Goal: Task Accomplishment & Management: Use online tool/utility

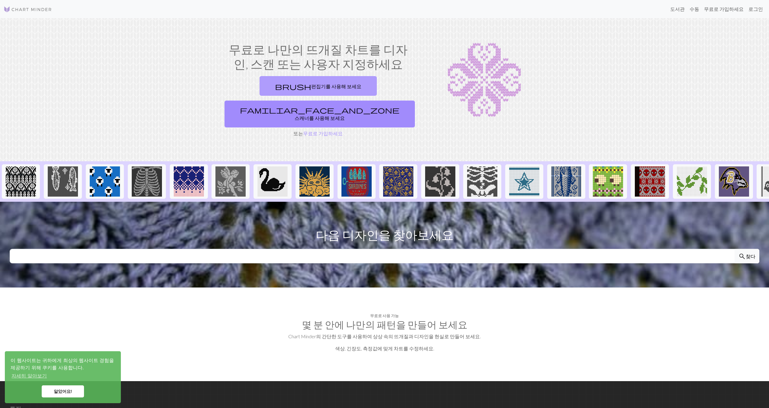
click at [271, 93] on link "brush 편집기를 사용해 보세요" at bounding box center [318, 86] width 117 height 20
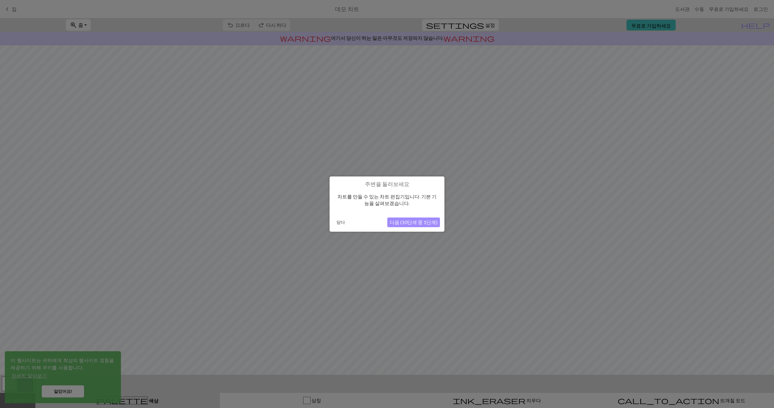
click at [400, 222] on font "다음 (10단계 중 1단계)" at bounding box center [414, 222] width 48 height 6
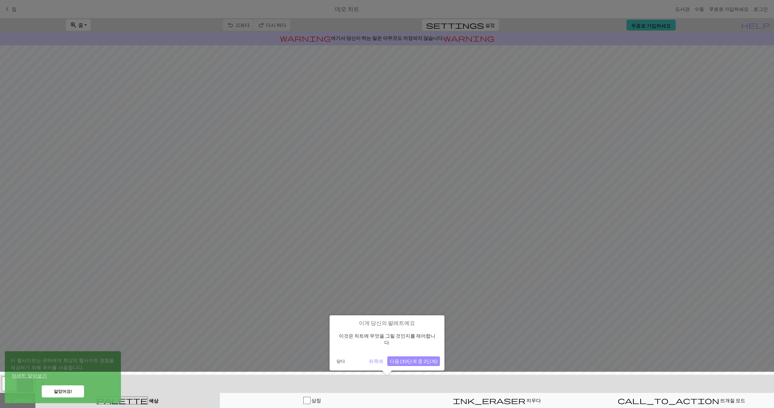
click at [425, 359] on button "다음 (10단계 중 2단계)" at bounding box center [413, 362] width 53 height 10
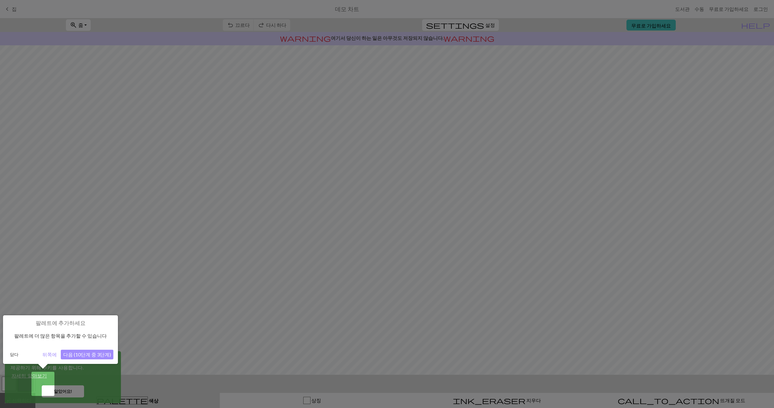
click at [69, 355] on font "다음 (10단계 중 3단계)" at bounding box center [87, 355] width 48 height 6
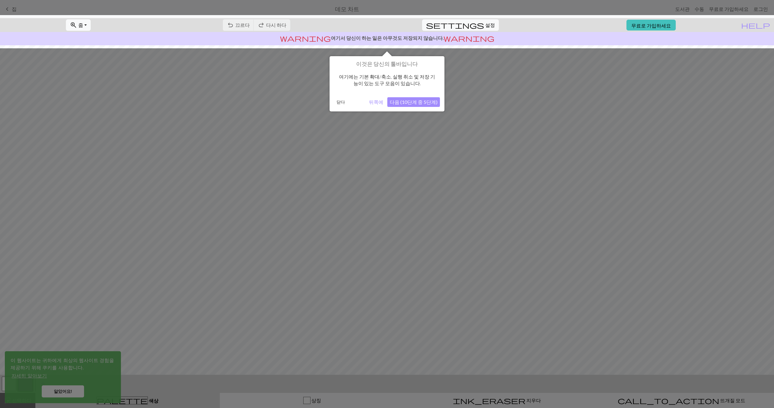
click at [426, 107] on button "다음 (10단계 중 5단계)" at bounding box center [413, 102] width 53 height 10
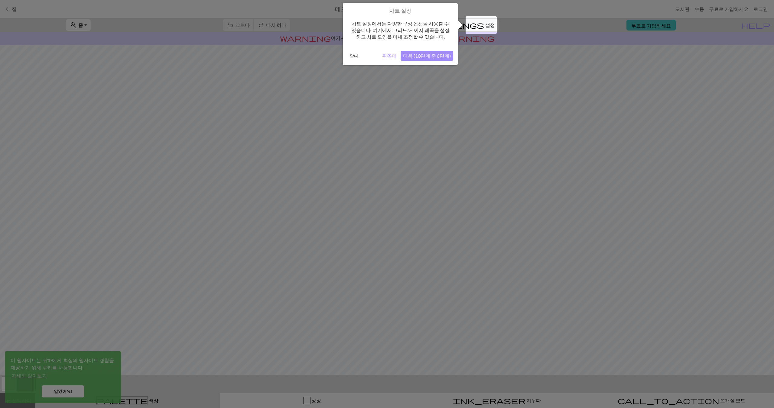
click at [350, 56] on font "닫다" at bounding box center [354, 55] width 8 height 5
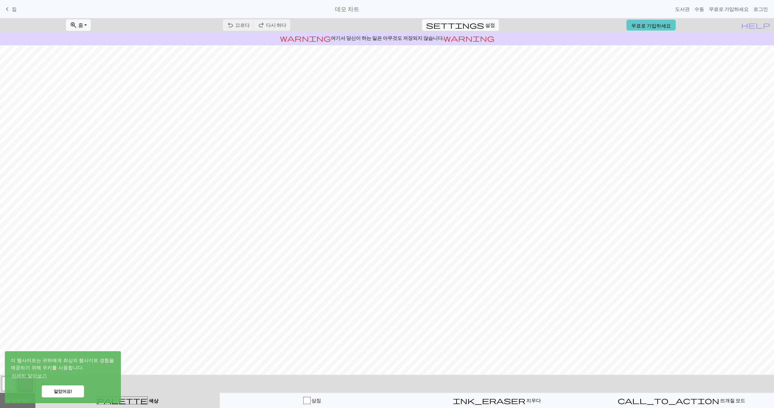
click at [665, 26] on font "무료로 가입하세요" at bounding box center [651, 25] width 40 height 6
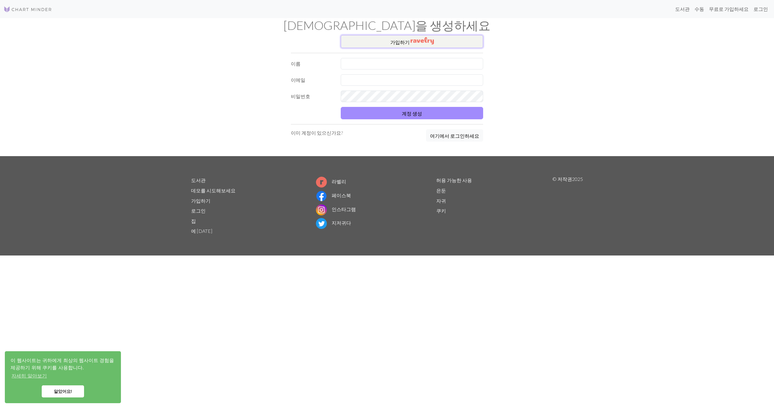
click at [446, 43] on button "가입 하기" at bounding box center [412, 41] width 142 height 13
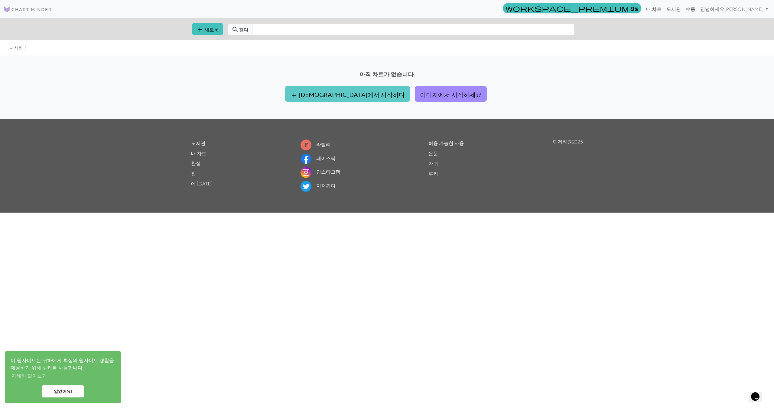
click at [349, 91] on font "[DEMOGRAPHIC_DATA]에서 시작하다" at bounding box center [352, 94] width 106 height 7
